Goal: Task Accomplishment & Management: Manage account settings

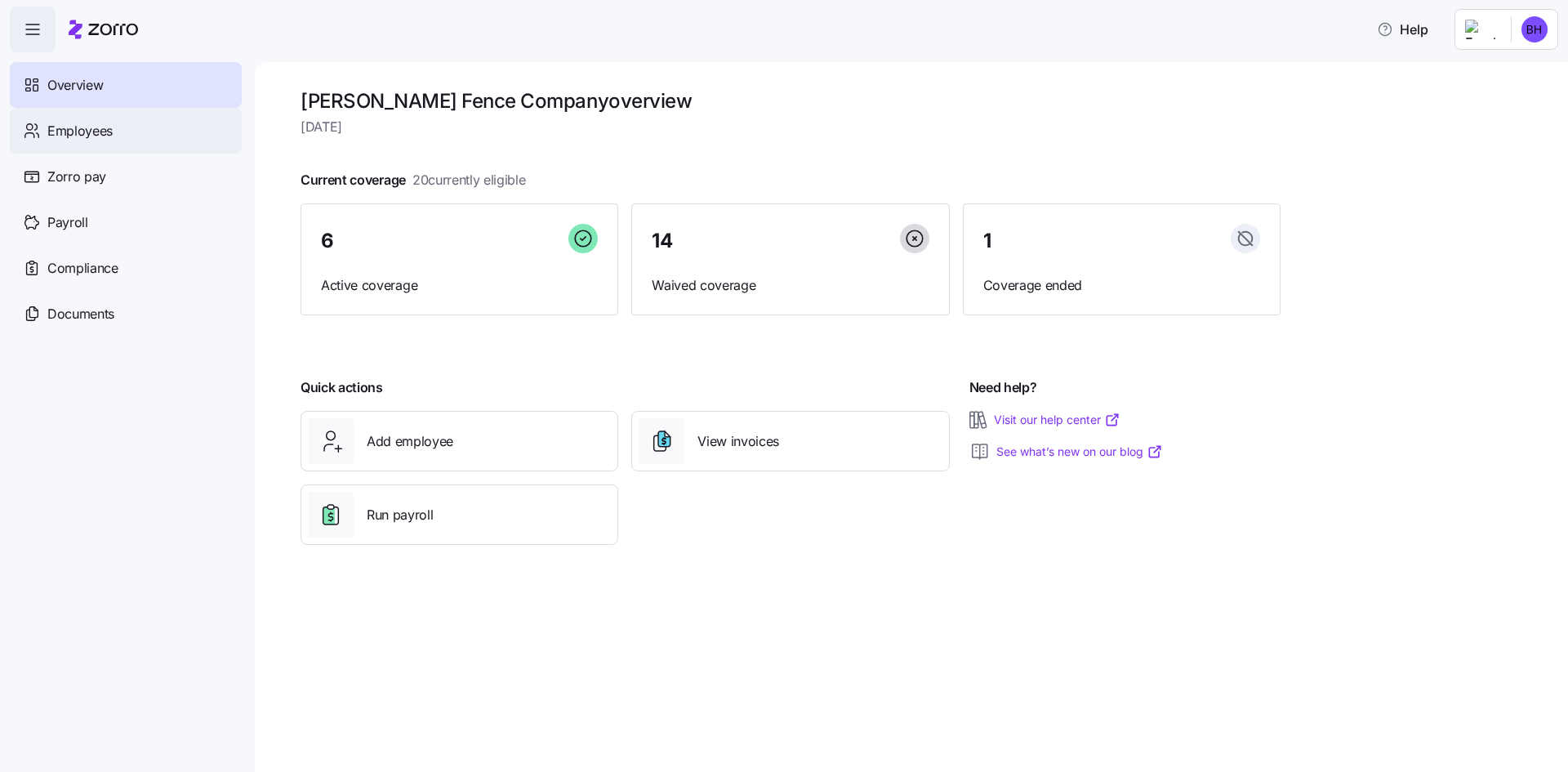
click at [97, 132] on span "Employees" at bounding box center [80, 131] width 66 height 20
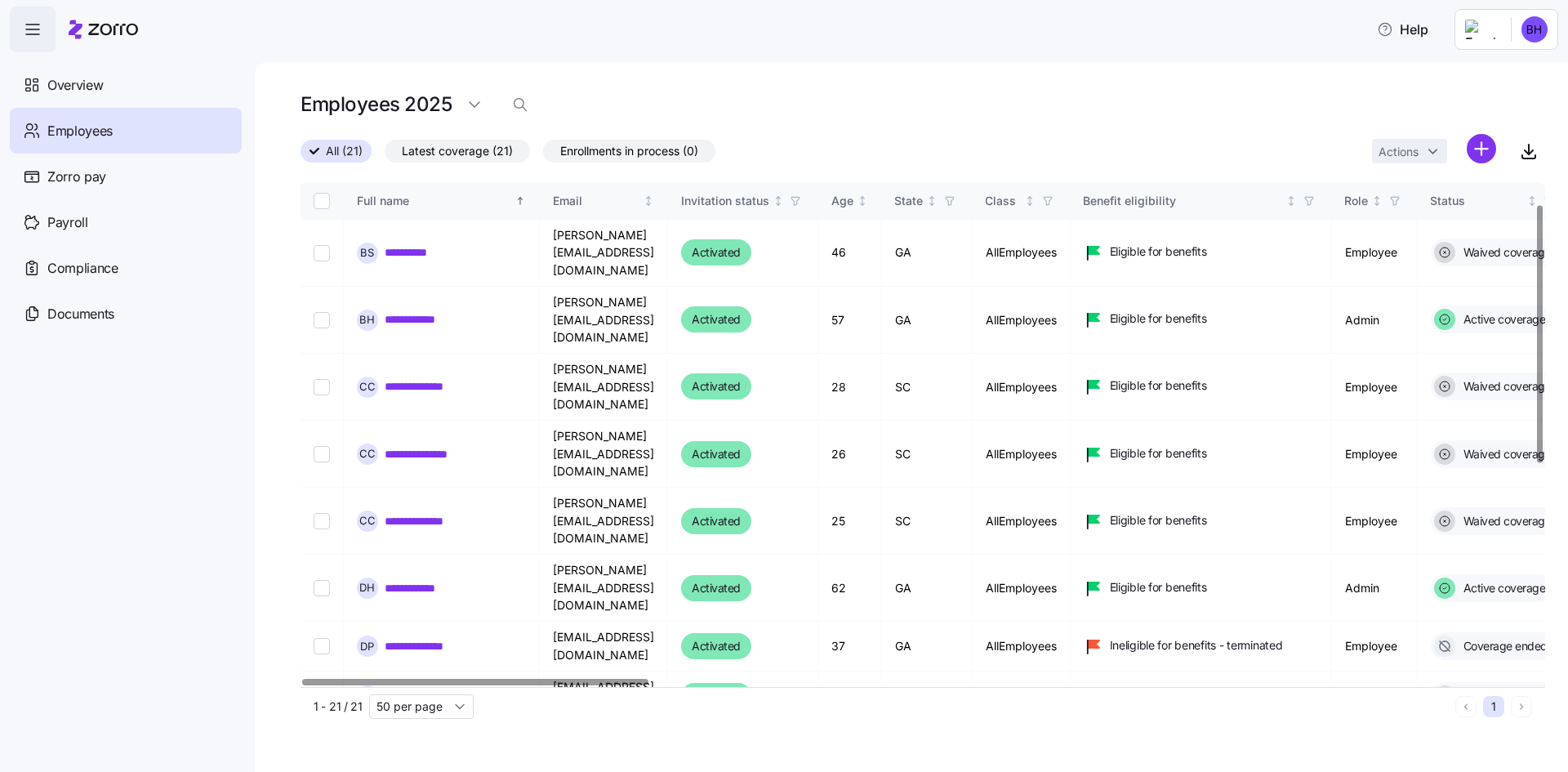
click at [1537, 406] on div at bounding box center [1539, 334] width 6 height 257
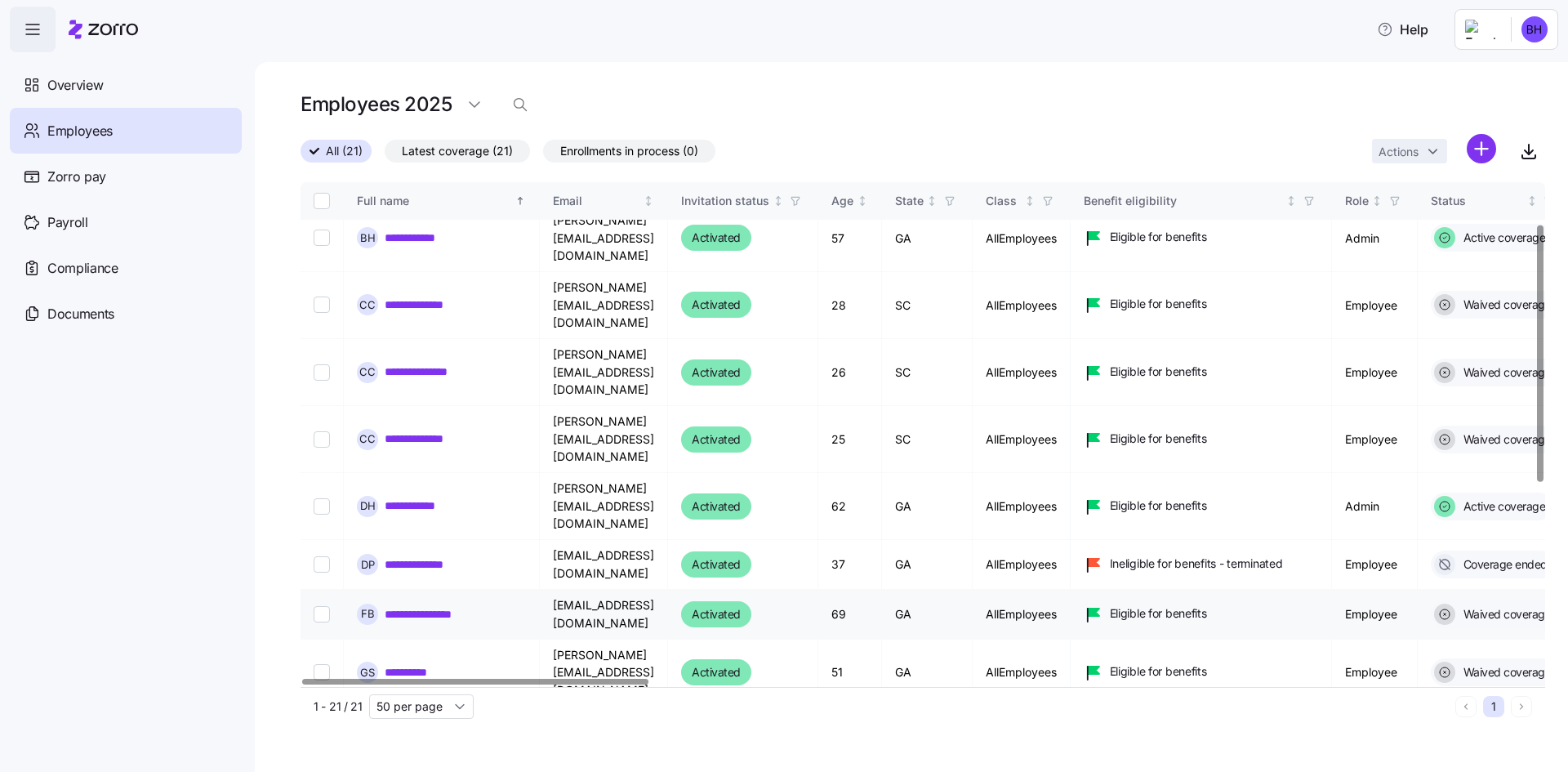
click at [323, 606] on input "Select record 8" at bounding box center [322, 614] width 16 height 16
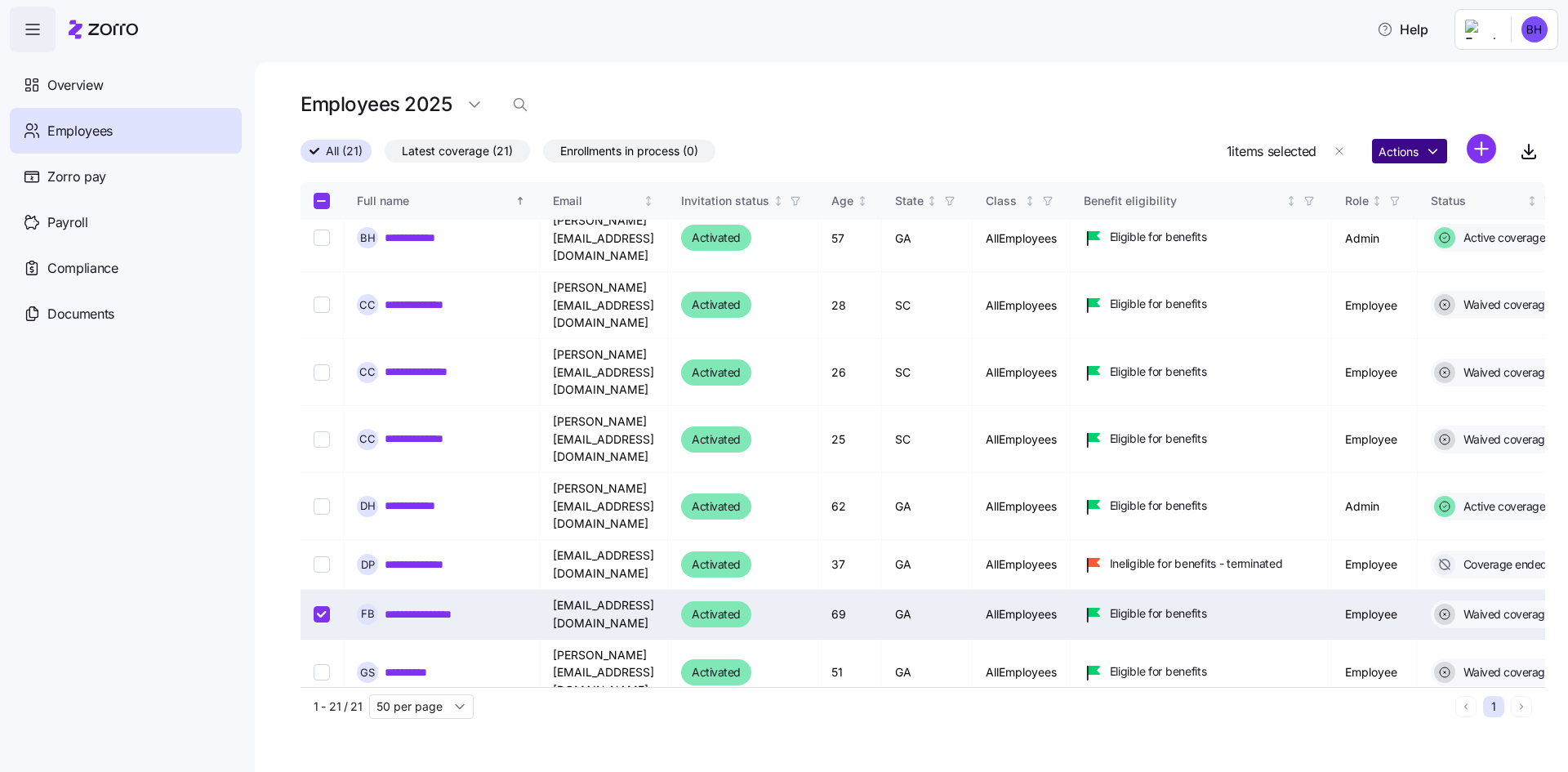
click at [1433, 150] on html "**********" at bounding box center [784, 381] width 1568 height 762
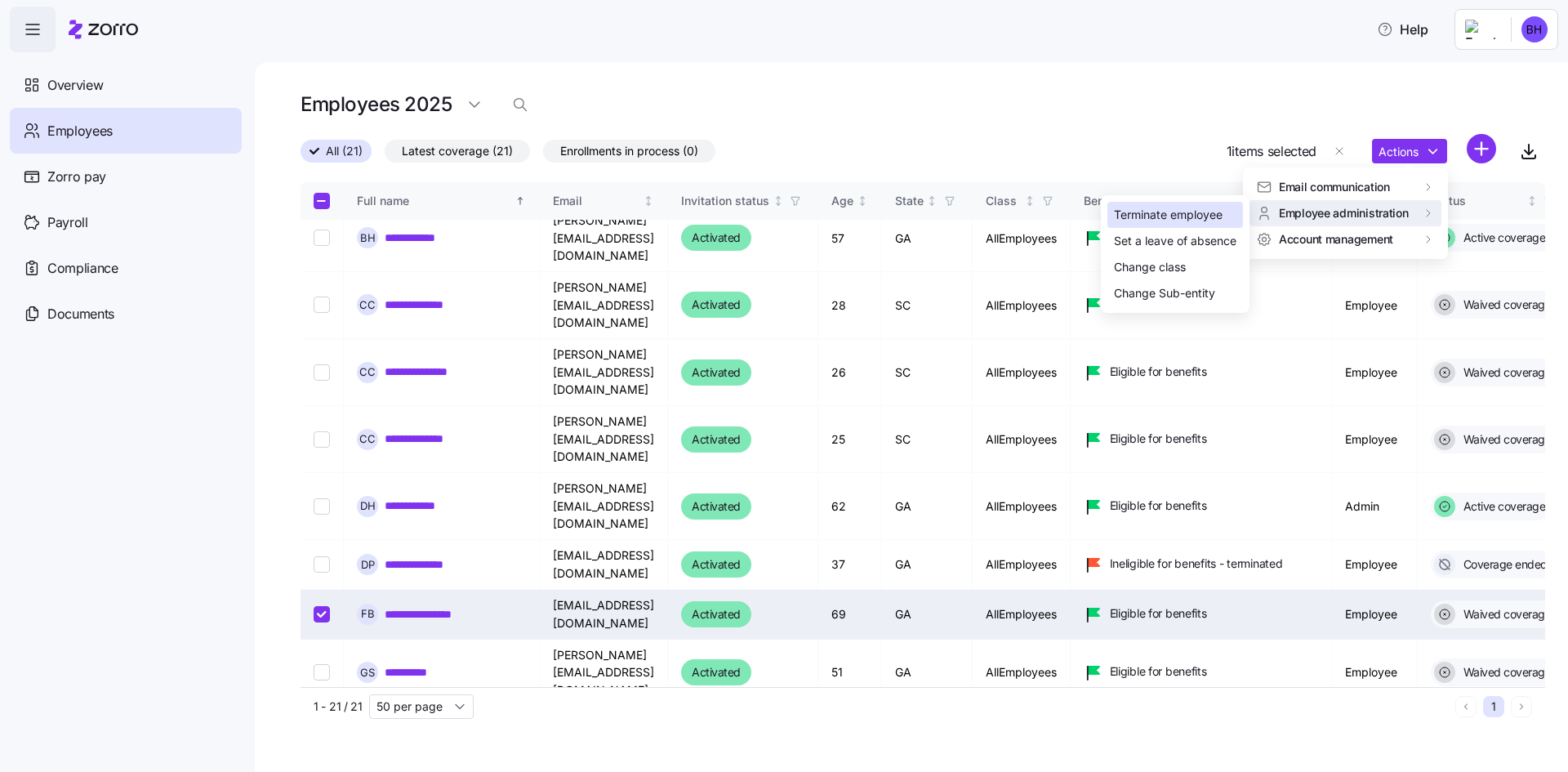
click at [1194, 210] on div "Terminate employee" at bounding box center [1168, 215] width 109 height 18
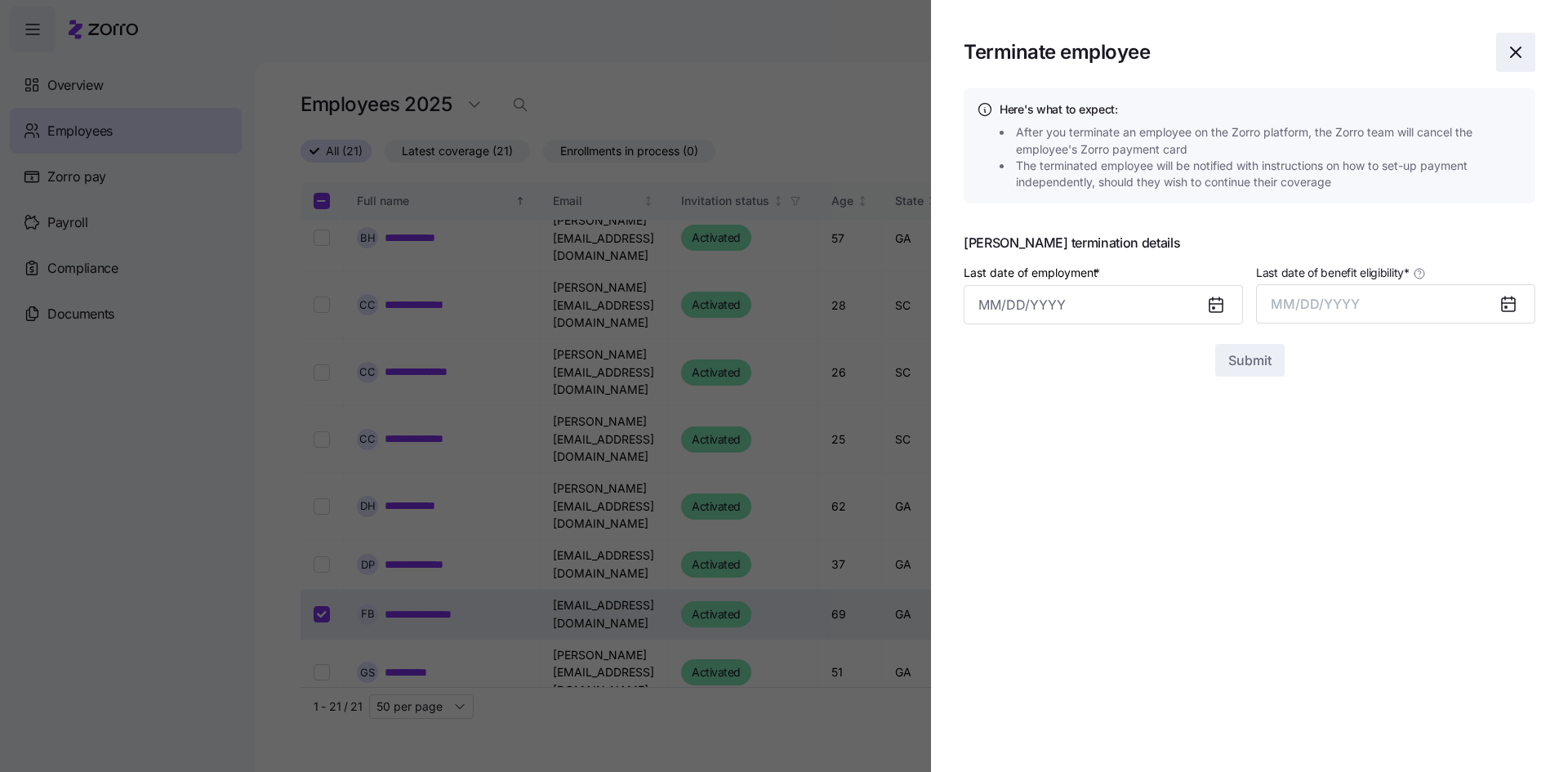
click at [1508, 58] on icon "button" at bounding box center [1515, 51] width 19 height 19
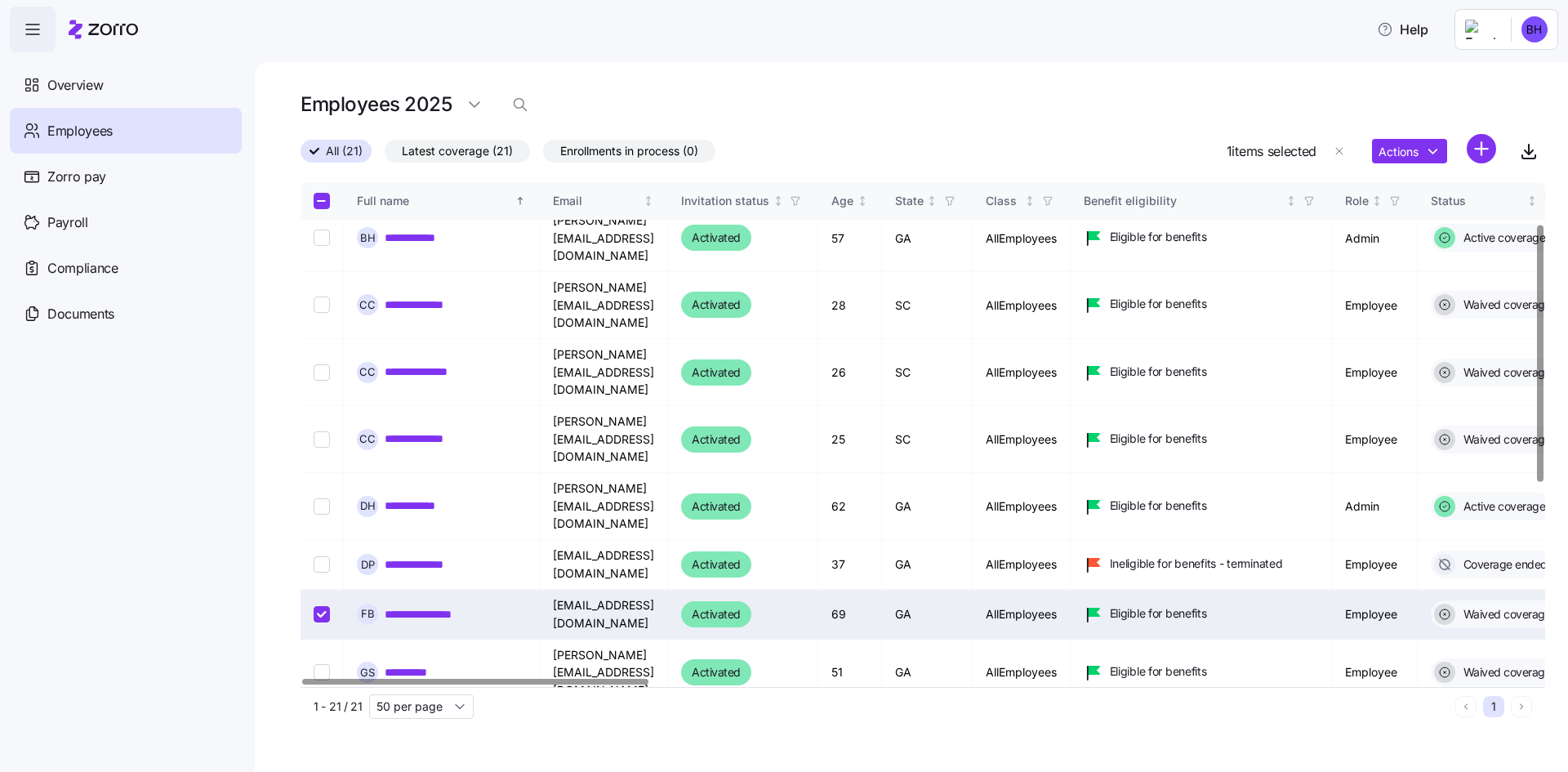
click at [321, 606] on input "Select record 8" at bounding box center [322, 614] width 16 height 16
checkbox input "false"
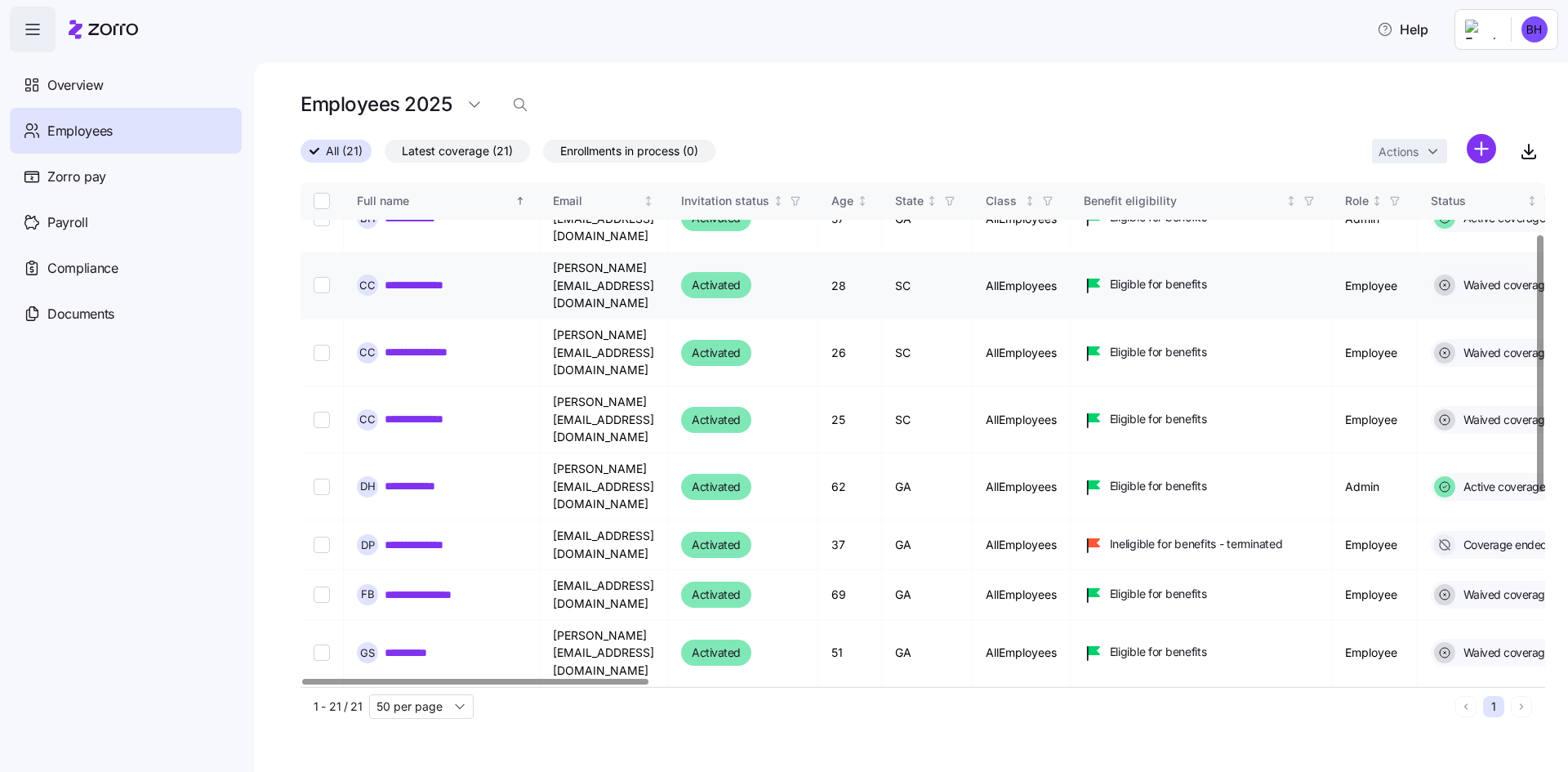
scroll to position [0, 0]
